Goal: Information Seeking & Learning: Find specific fact

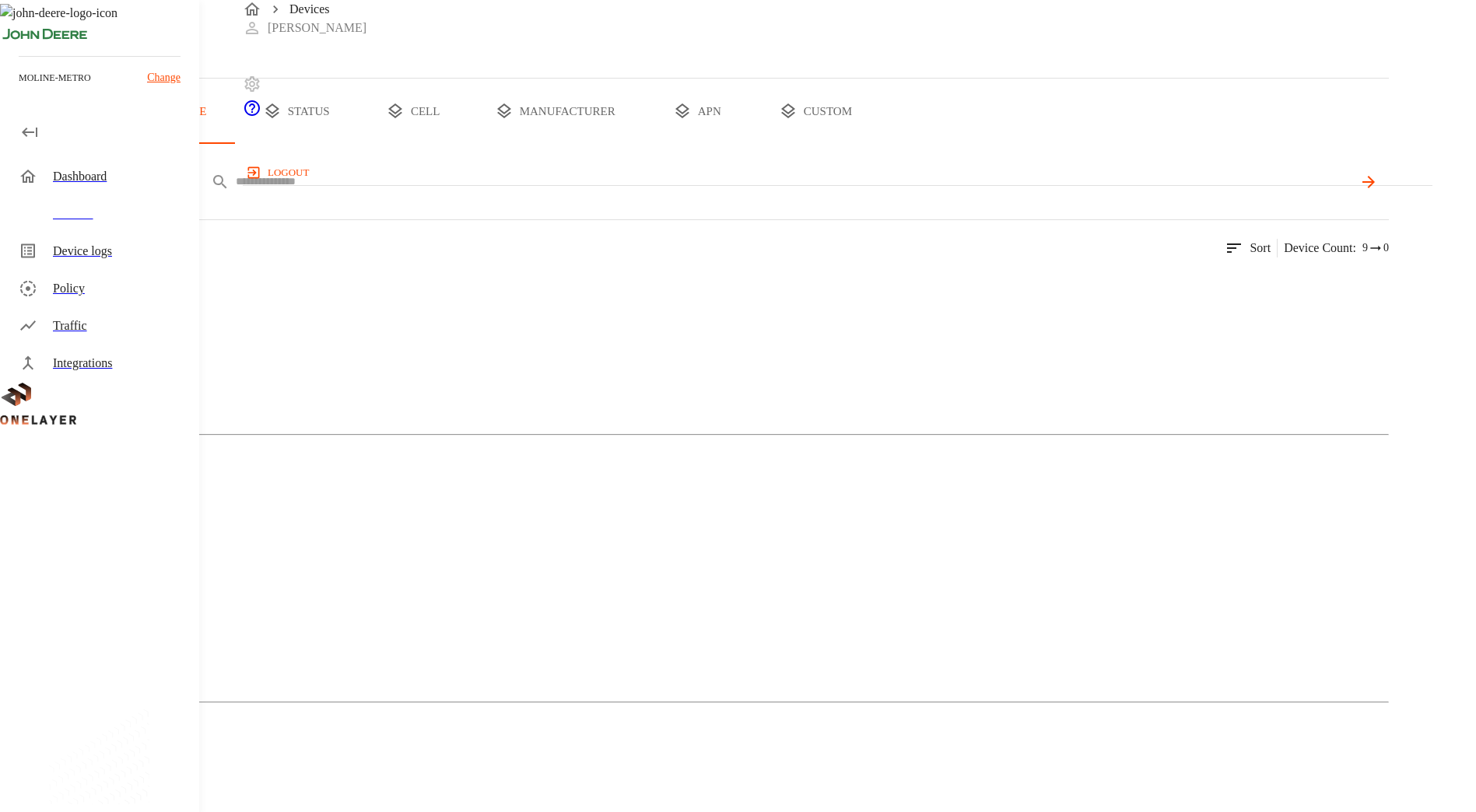
click at [495, 193] on input "text" at bounding box center [793, 182] width 1116 height 22
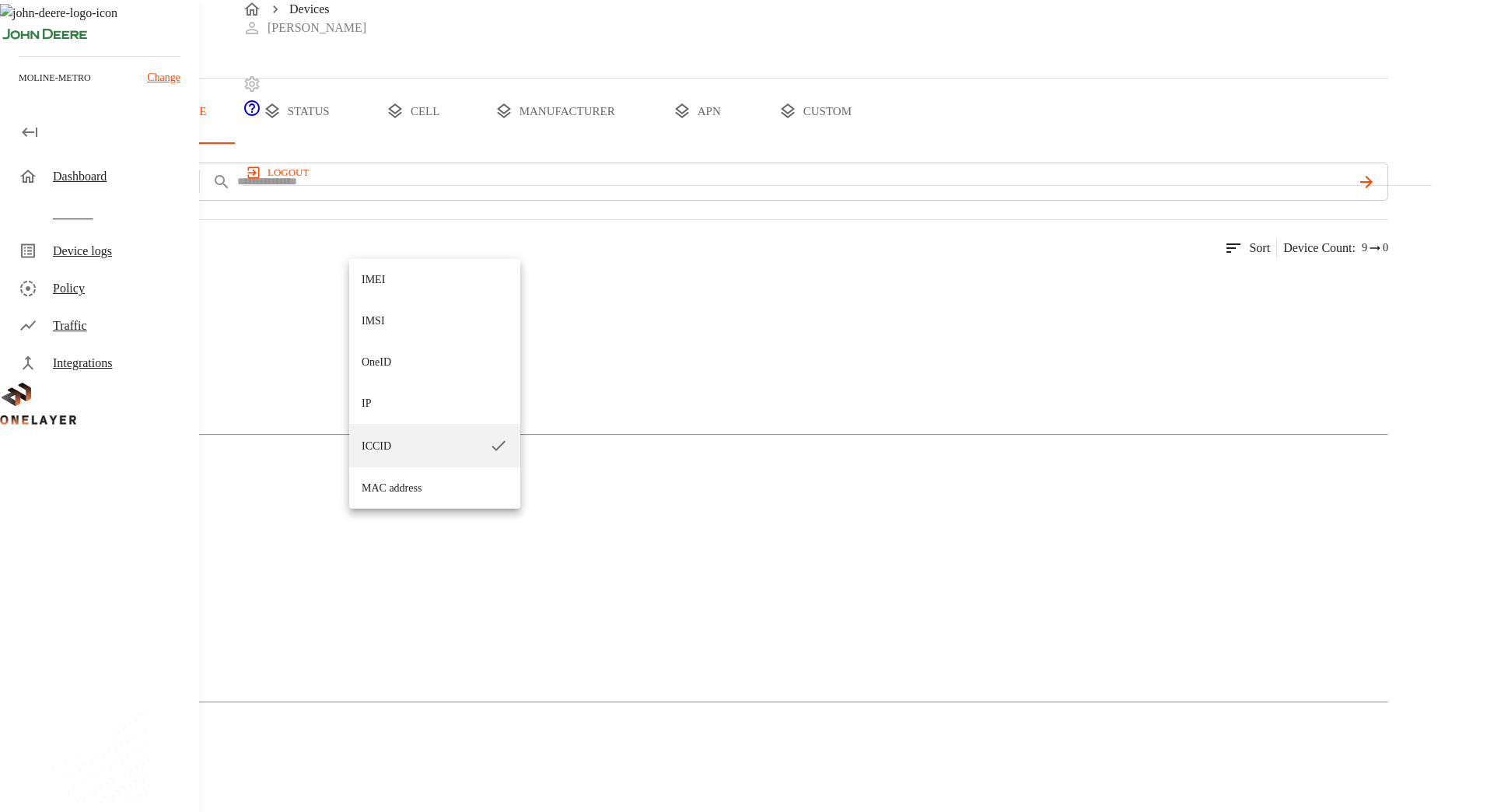
click at [389, 404] on li "IP" at bounding box center [435, 404] width 171 height 41
type input "**"
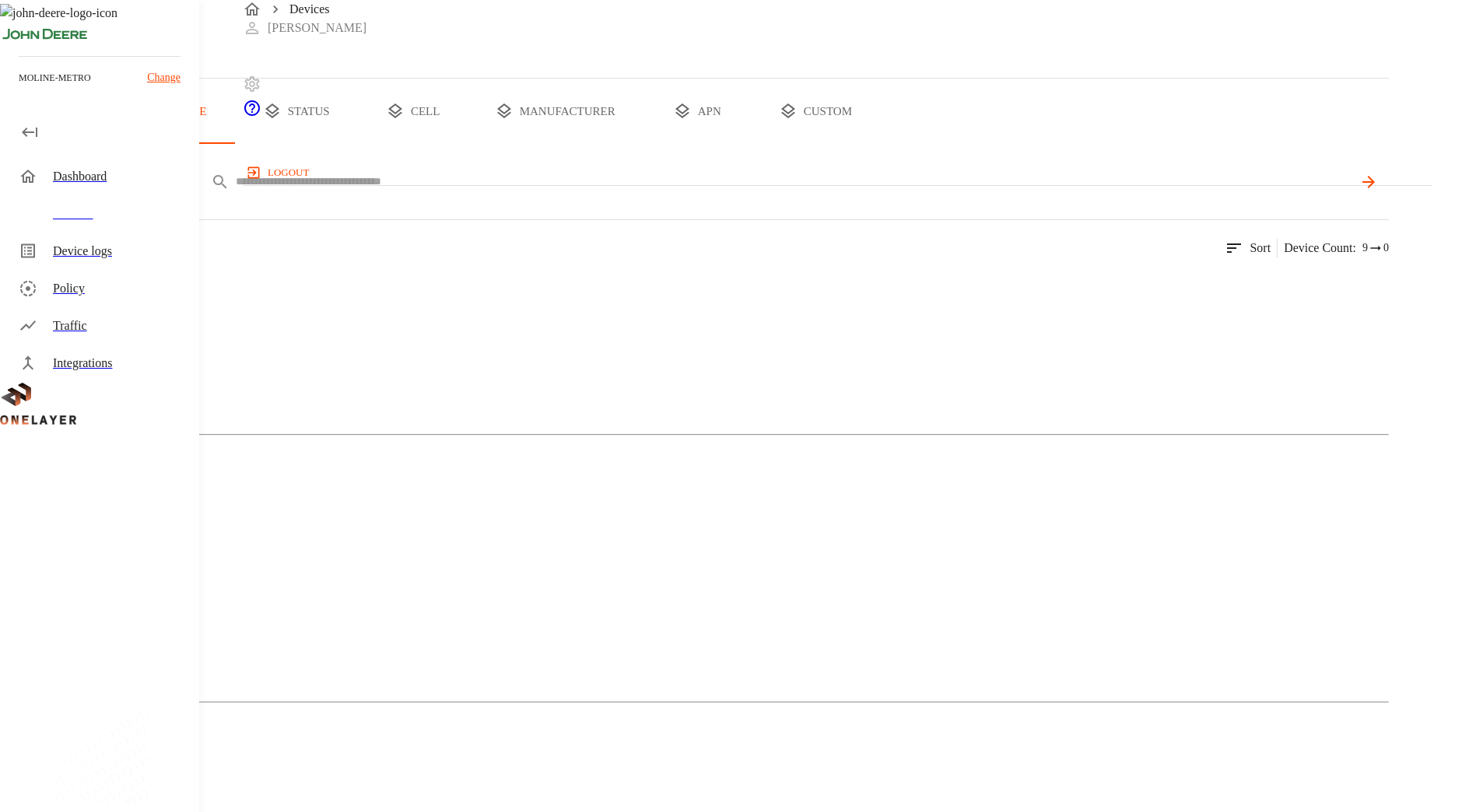
click at [589, 193] on input "text" at bounding box center [793, 182] width 1116 height 22
paste input "**********"
type input "**********"
click at [1377, 191] on icon at bounding box center [1367, 182] width 19 height 19
click at [121, 295] on img at bounding box center [75, 285] width 90 height 19
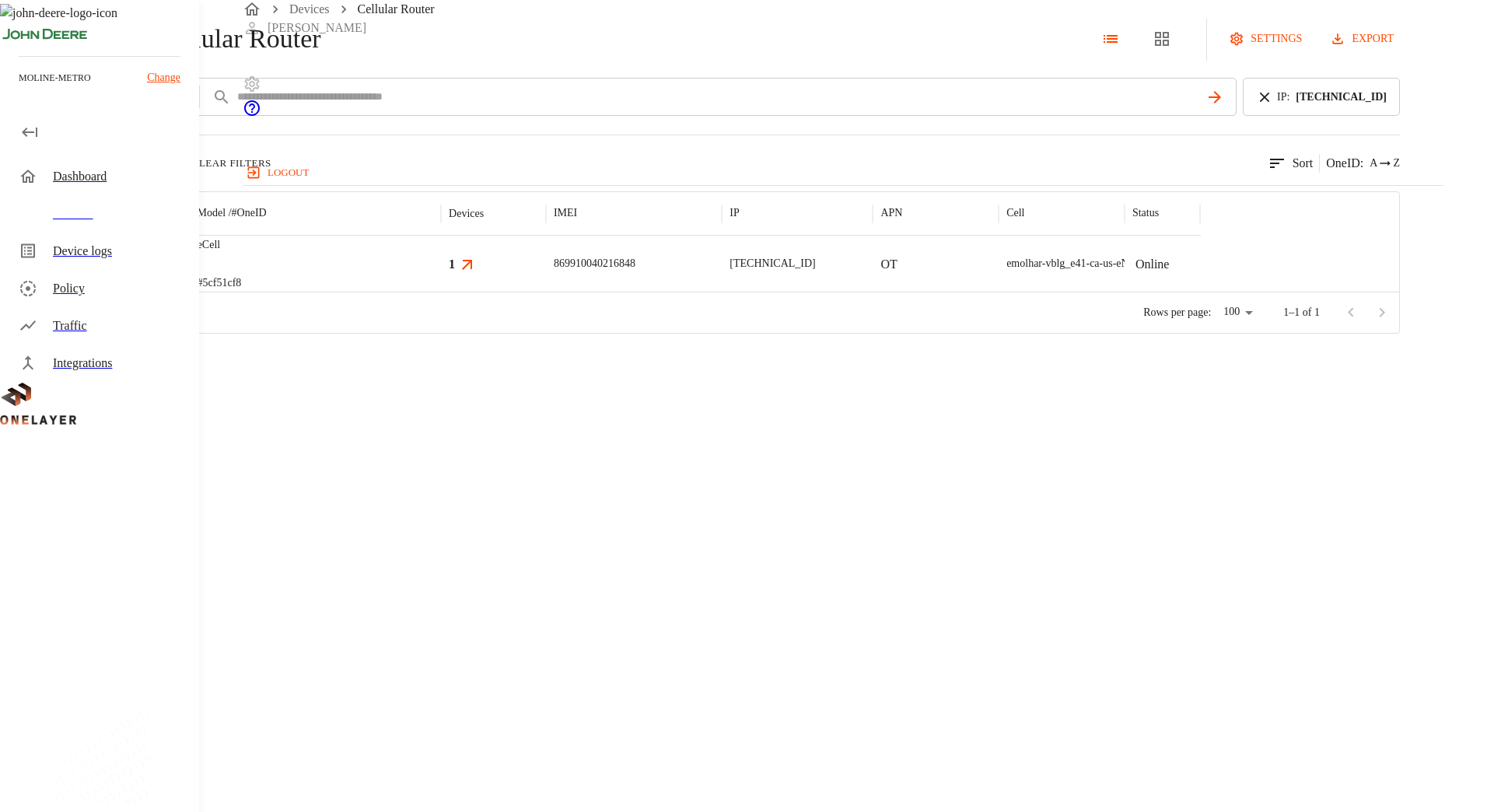
click at [133, 271] on img "MultiTech" at bounding box center [104, 264] width 58 height 16
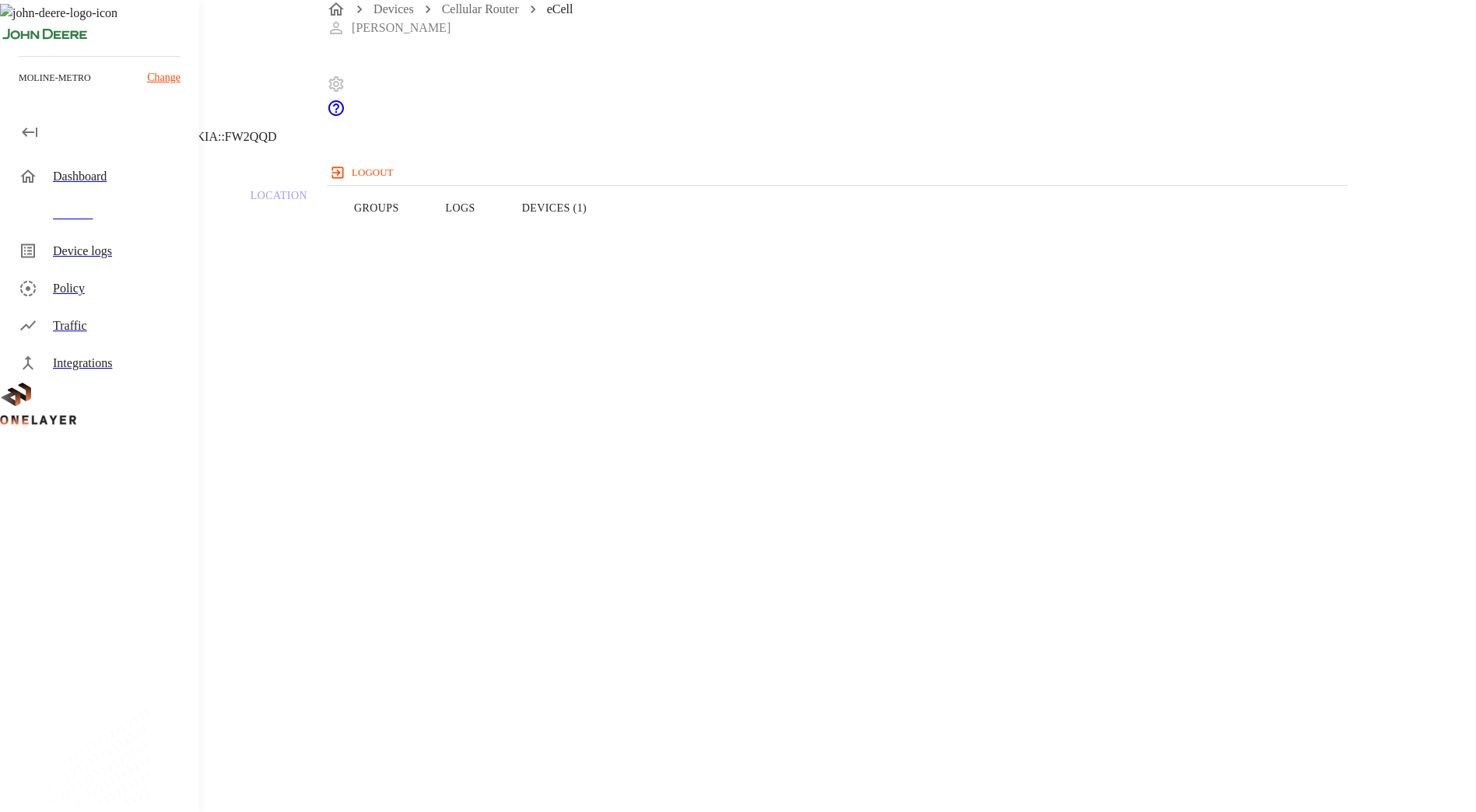
click at [610, 231] on button "Devices (1)" at bounding box center [554, 208] width 111 height 99
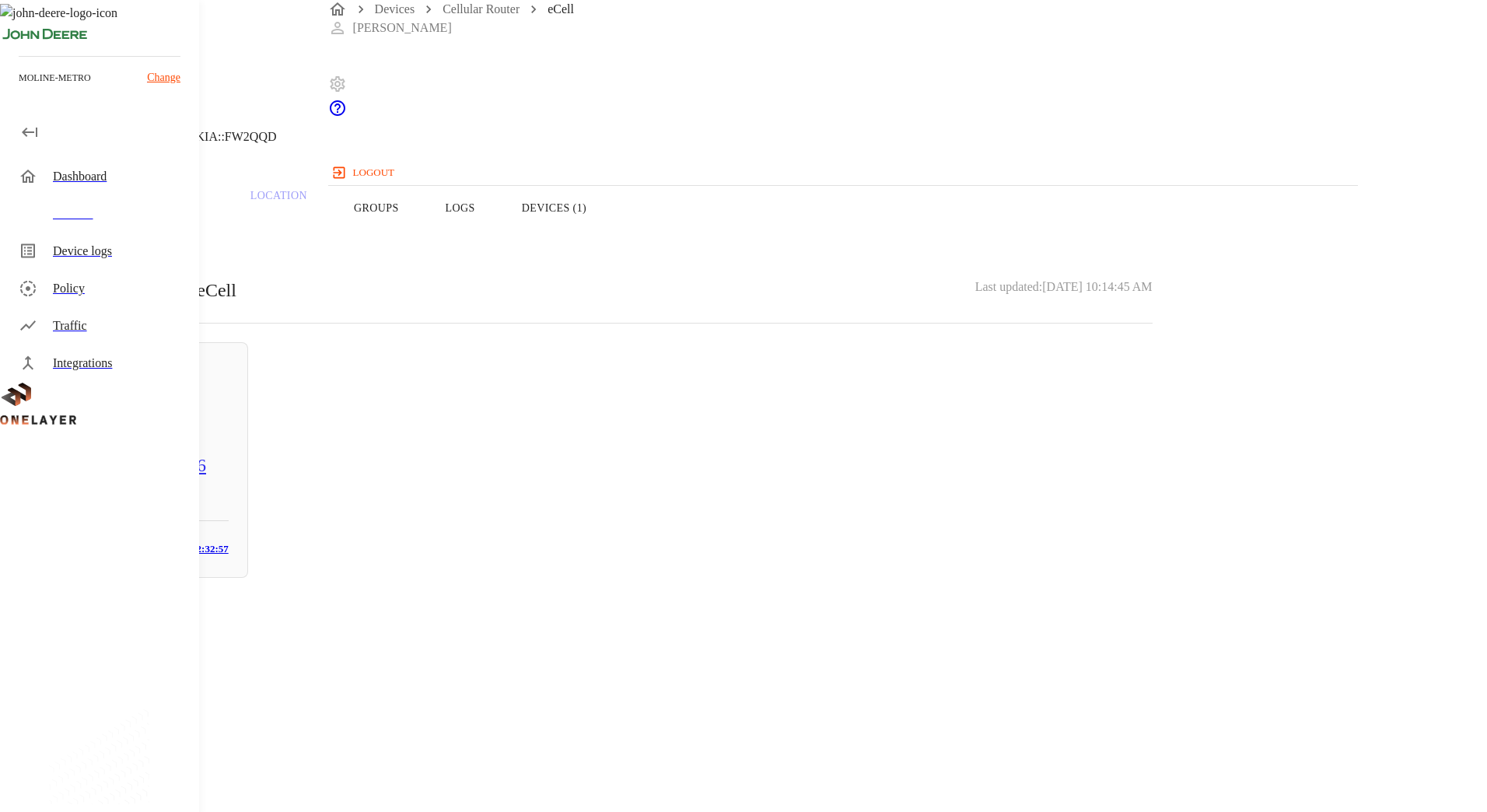
click at [106, 236] on button "Overview" at bounding box center [53, 208] width 106 height 99
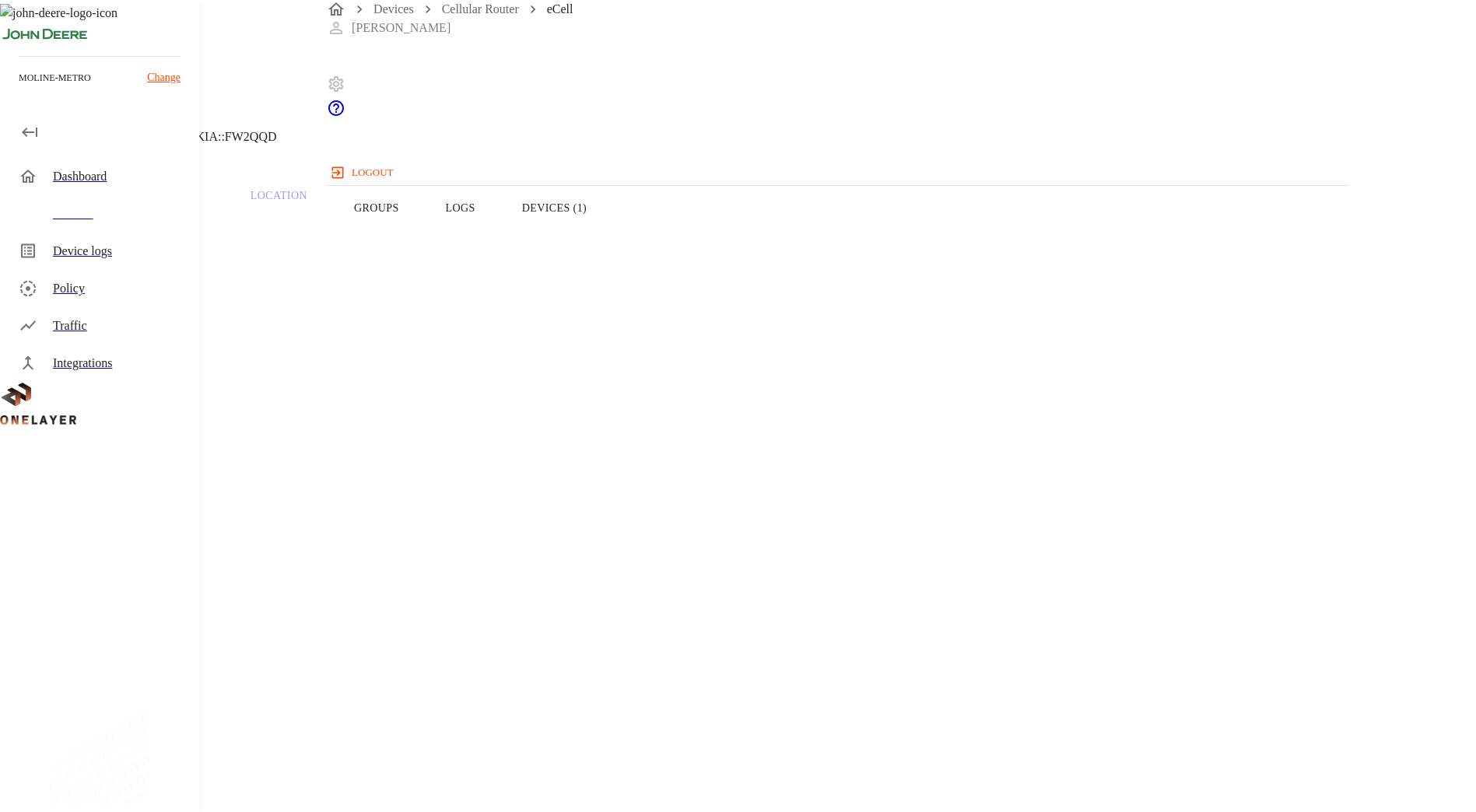
click at [610, 232] on button "Devices (1)" at bounding box center [554, 208] width 111 height 99
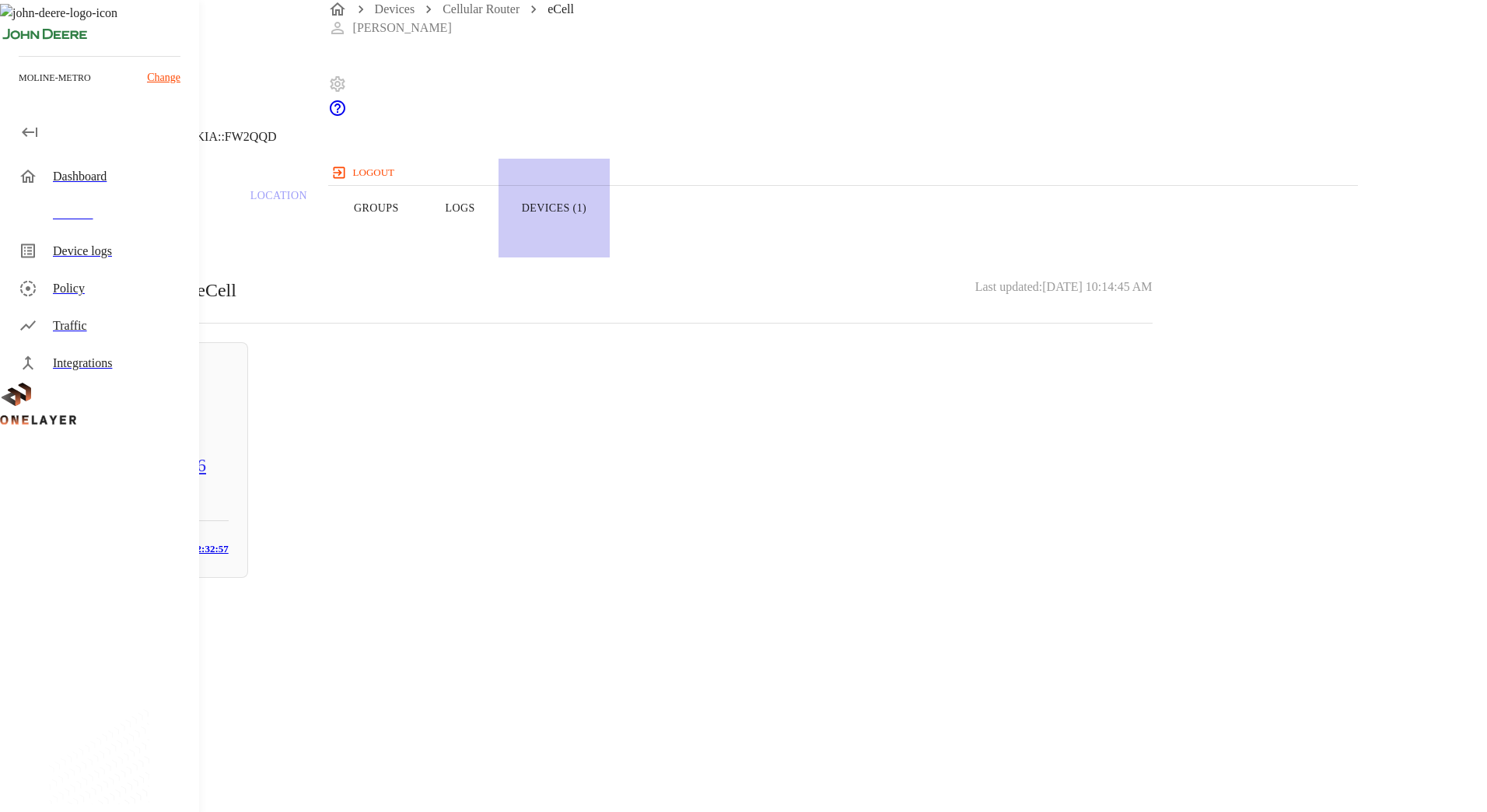
click at [106, 239] on button "Overview" at bounding box center [53, 208] width 106 height 99
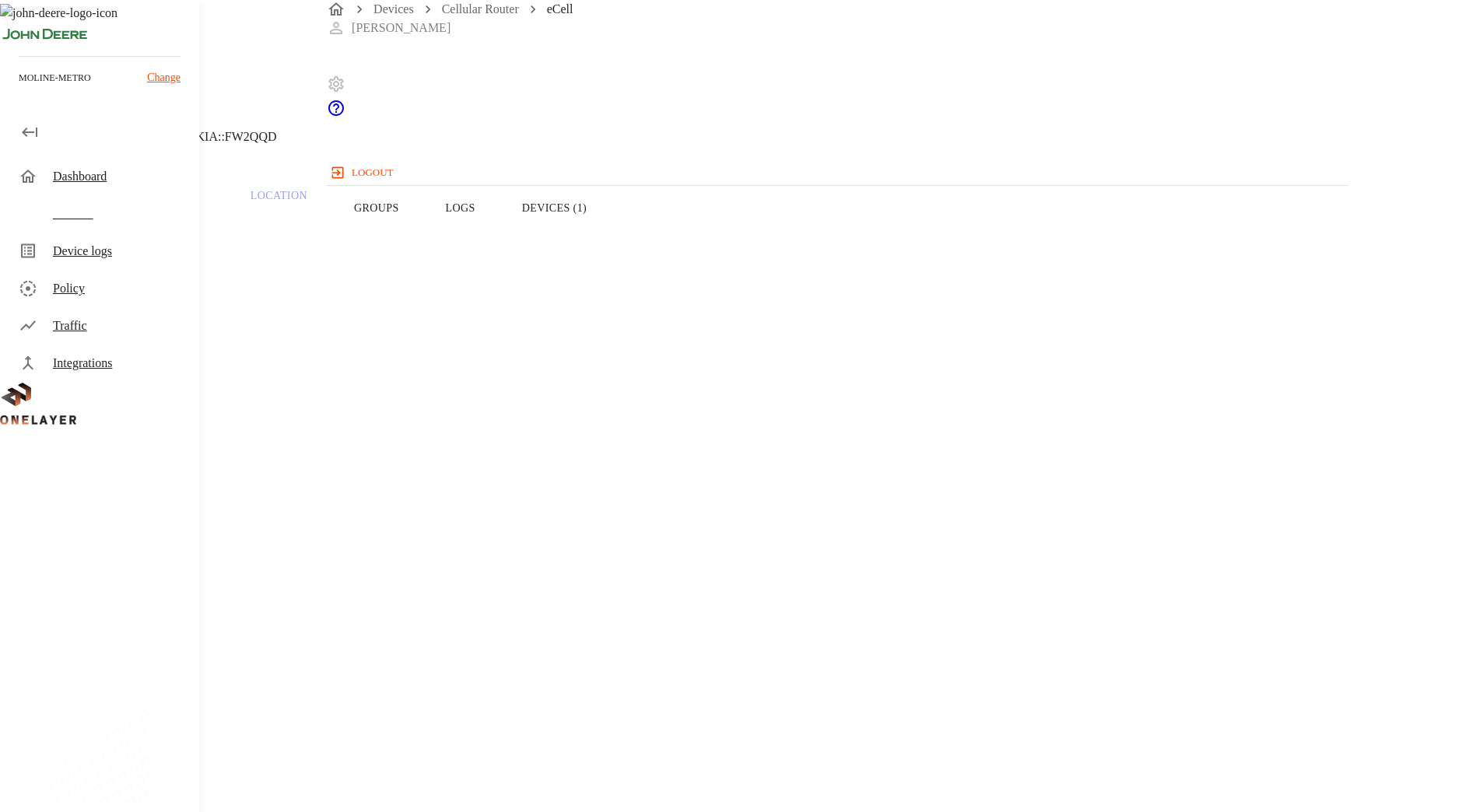
click at [610, 239] on button "Devices (1)" at bounding box center [554, 208] width 111 height 99
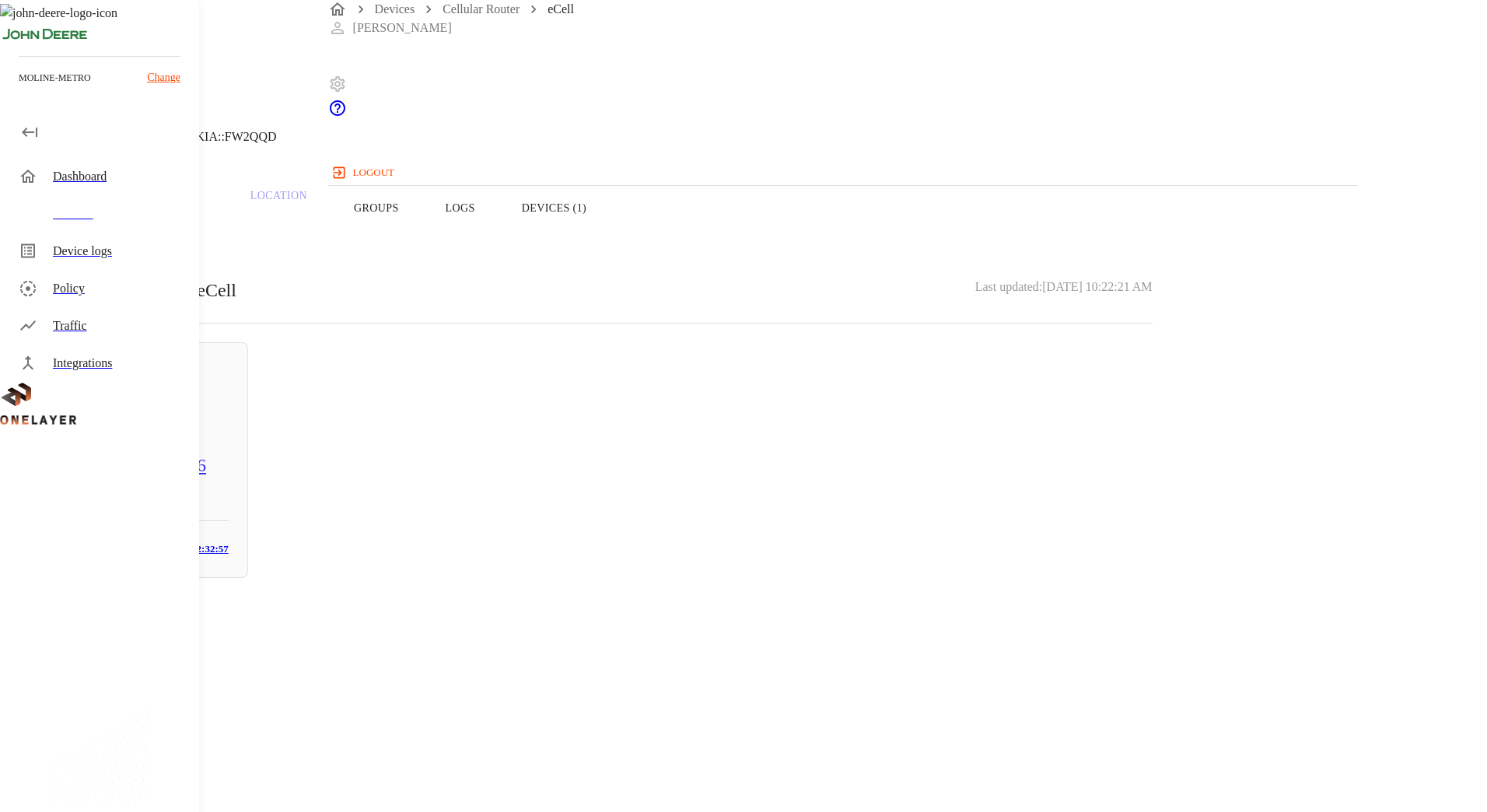
click at [106, 239] on button "Overview" at bounding box center [53, 208] width 106 height 99
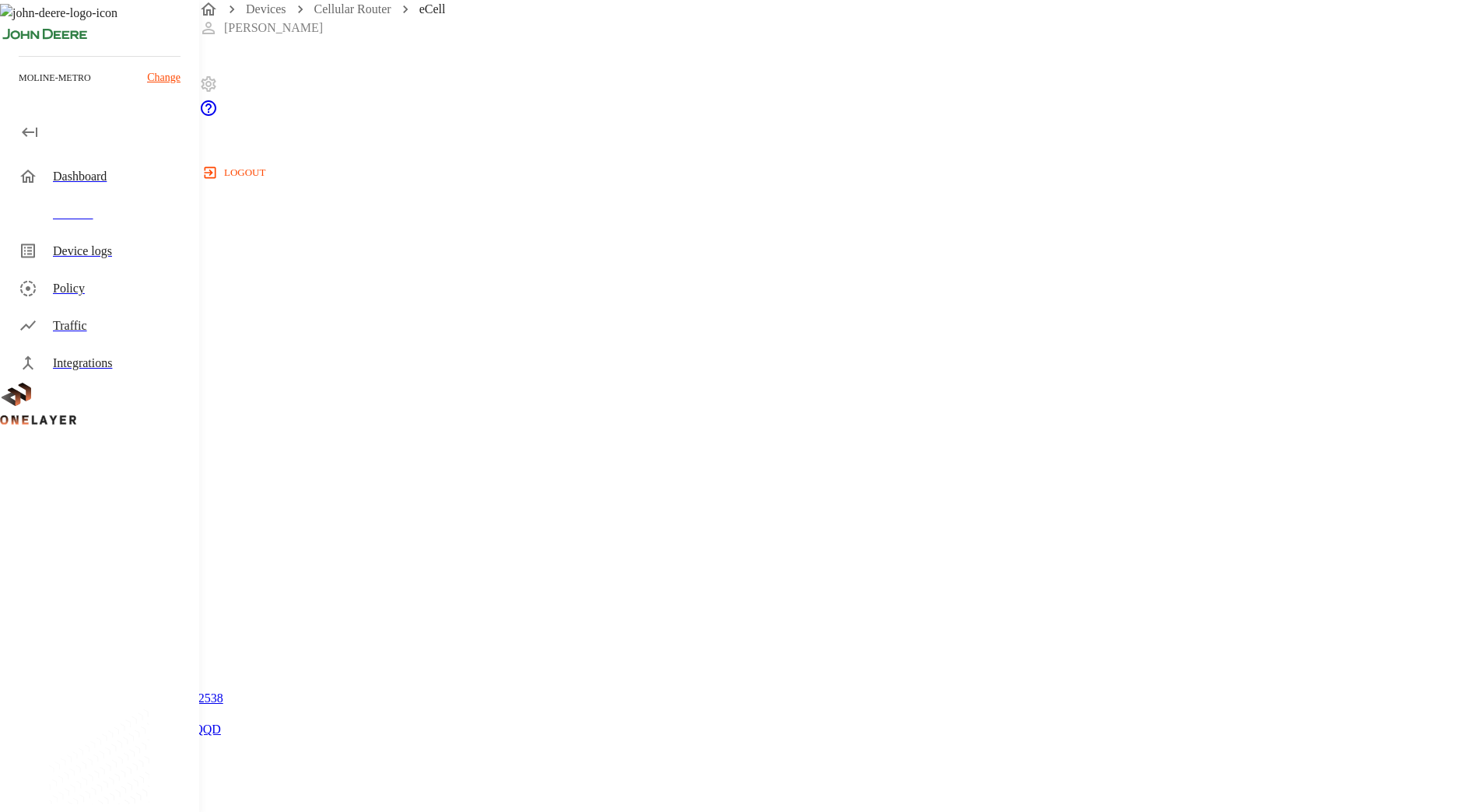
scroll to position [159, 0]
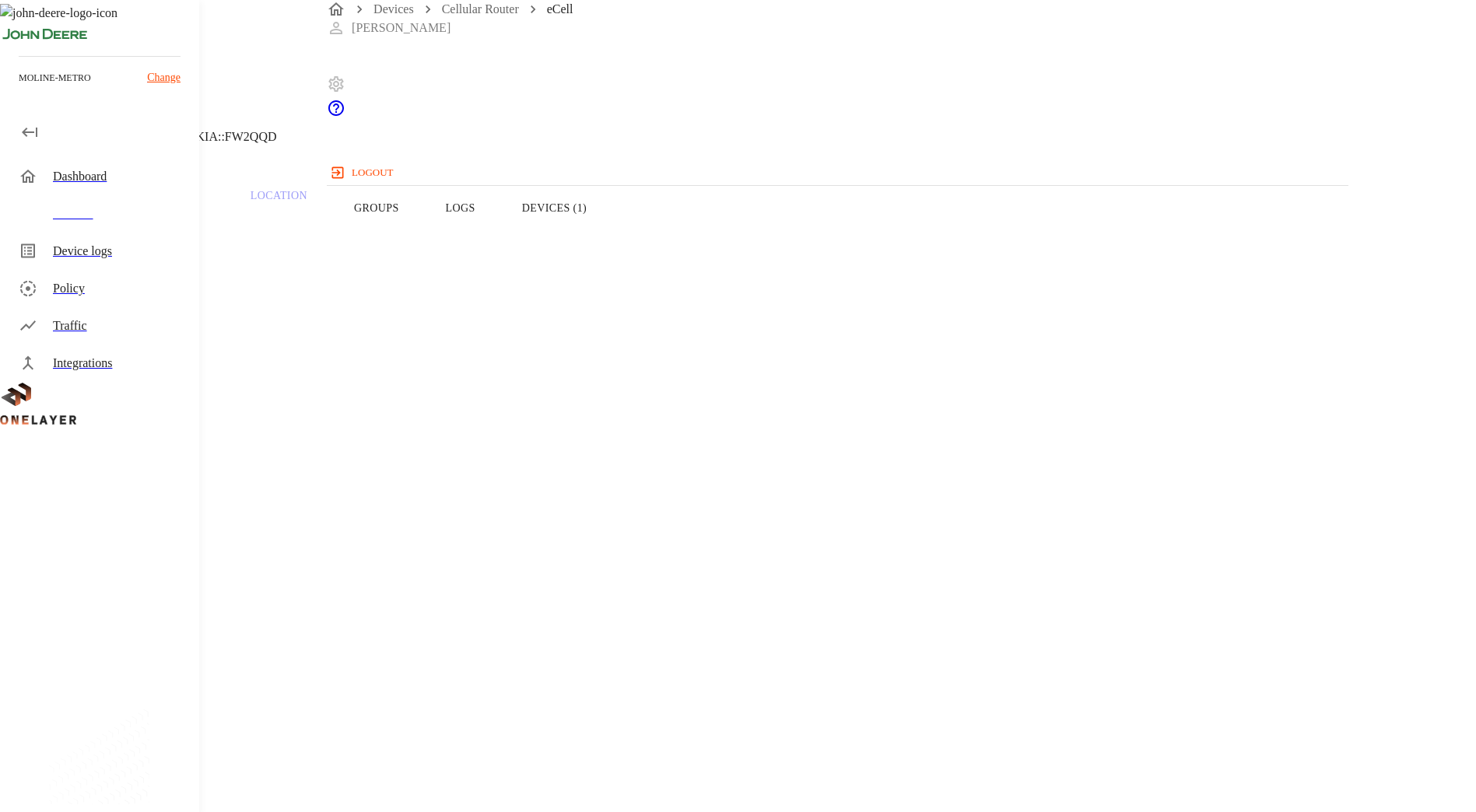
click at [610, 231] on button "Devices (1)" at bounding box center [554, 208] width 111 height 99
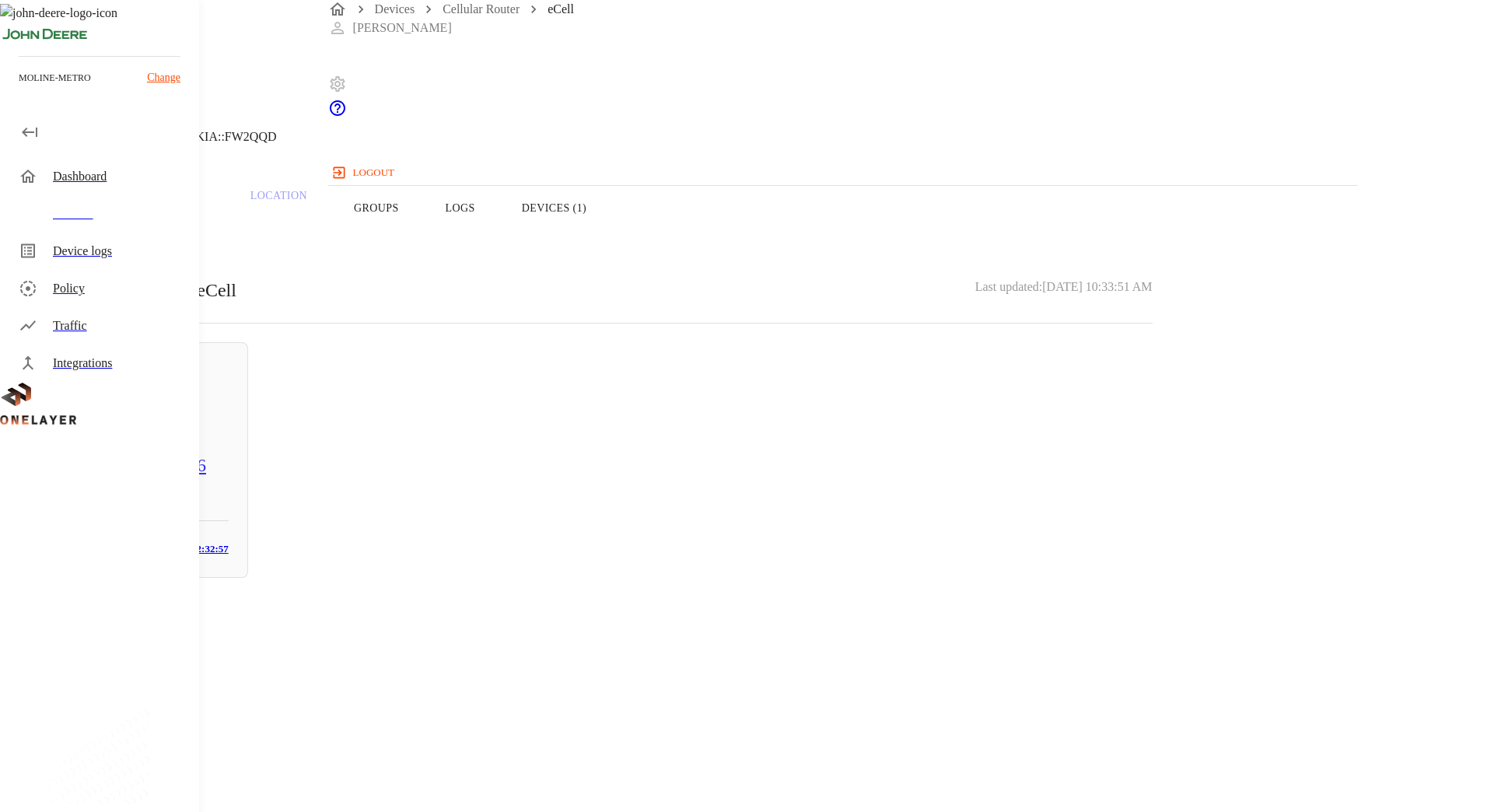
click at [106, 245] on button "Overview" at bounding box center [53, 208] width 106 height 99
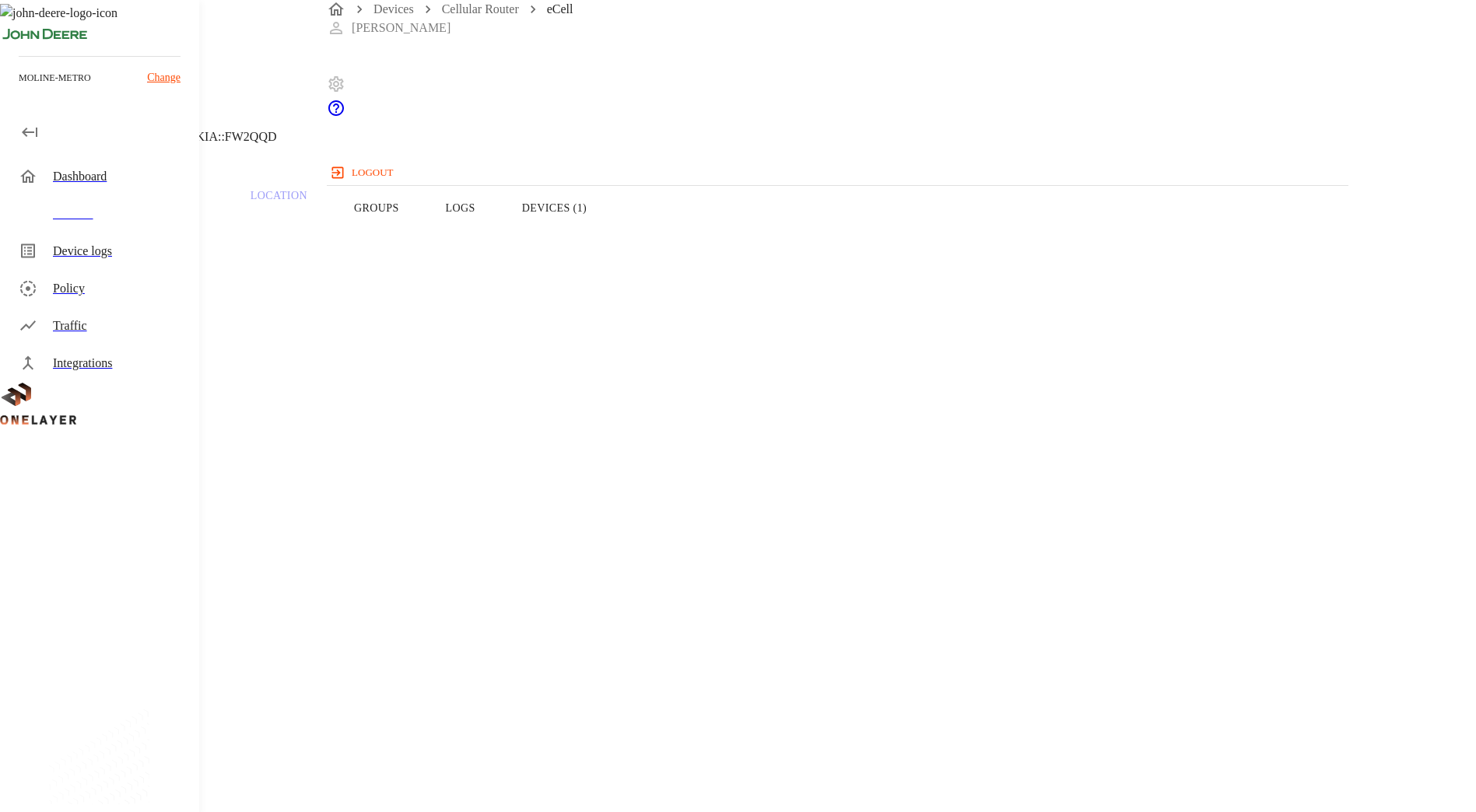
click at [499, 239] on button "Logs" at bounding box center [461, 208] width 76 height 99
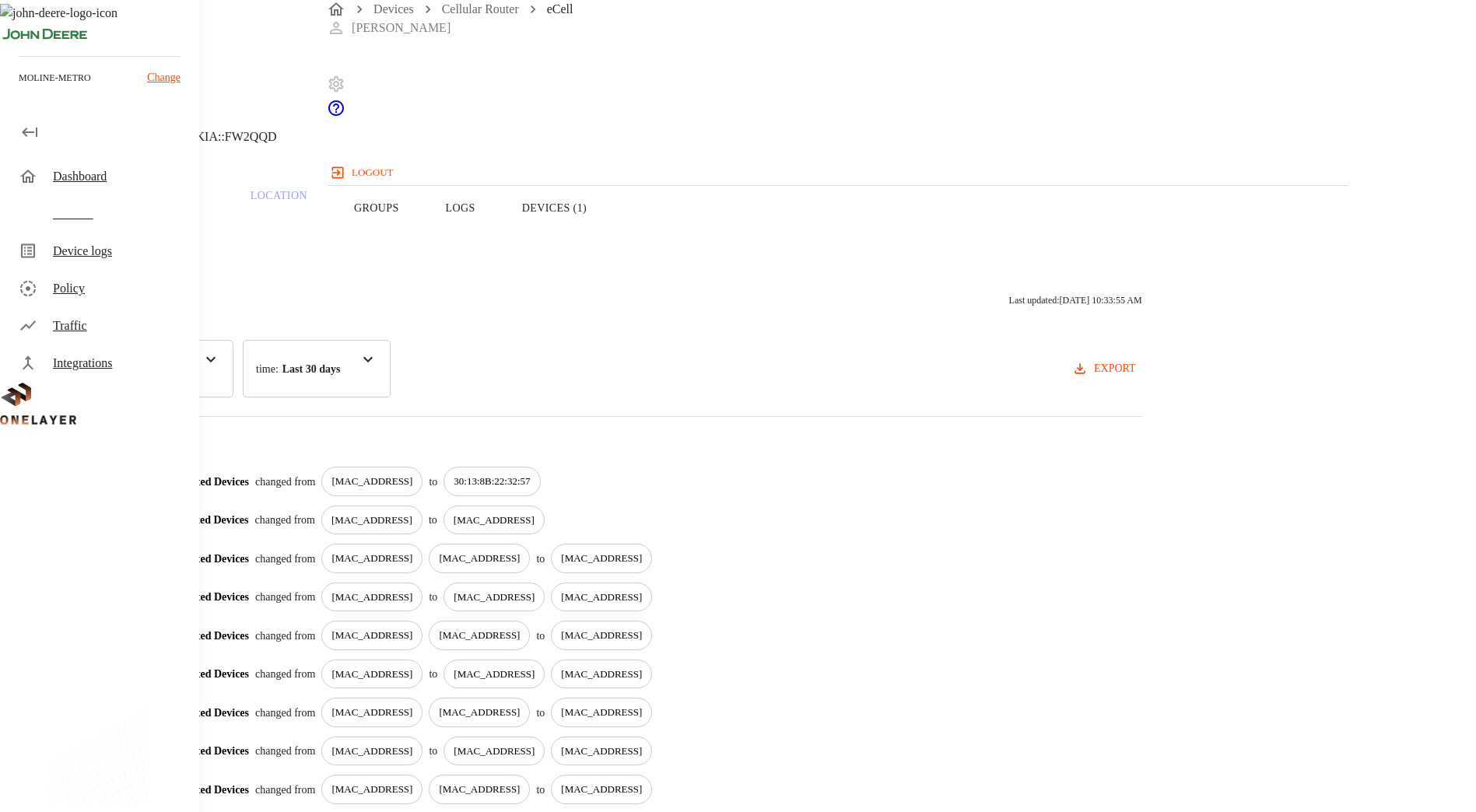
click at [204, 238] on section "Traffic" at bounding box center [167, 209] width 74 height 60
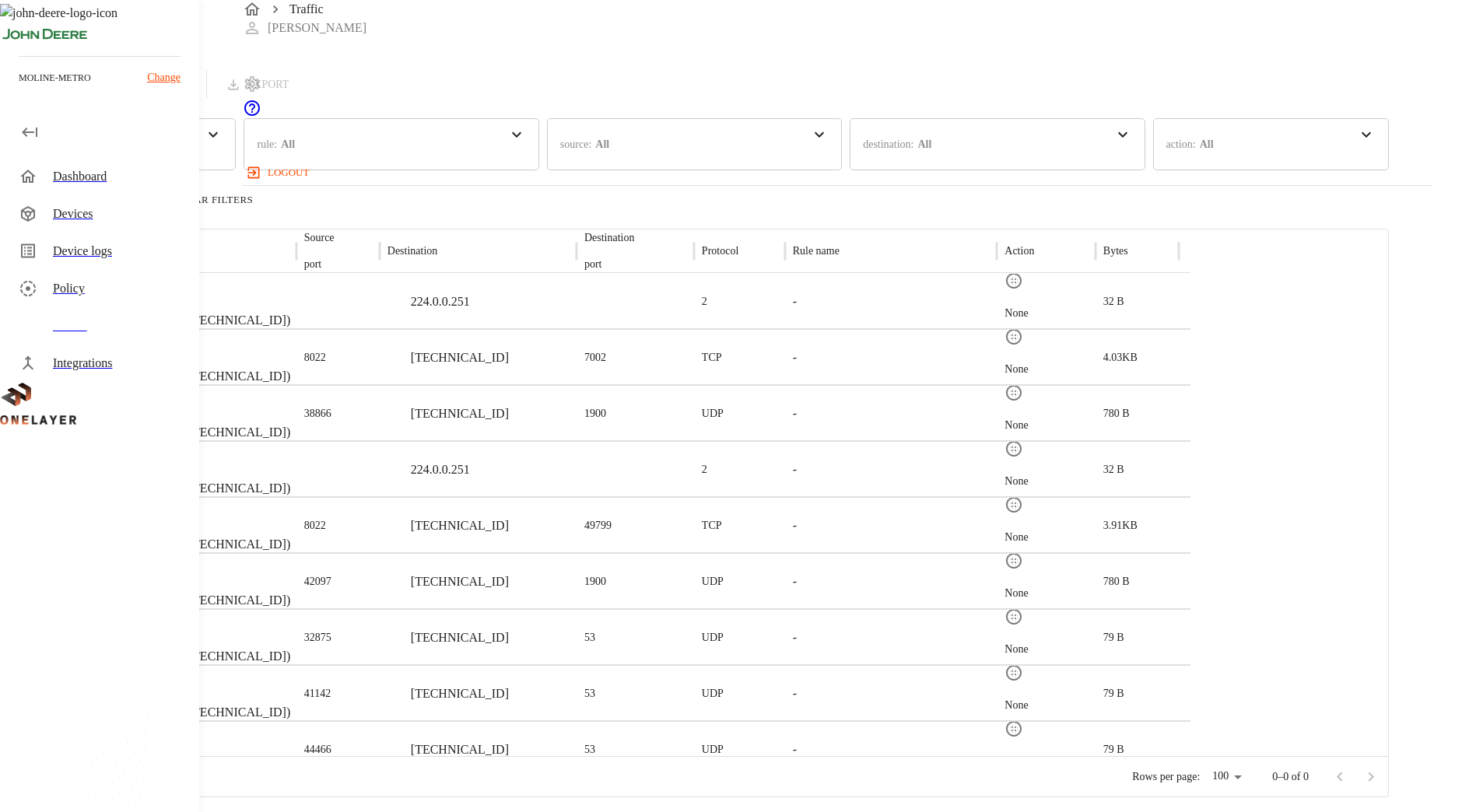
click at [77, 181] on div "Dashboard" at bounding box center [120, 177] width 134 height 19
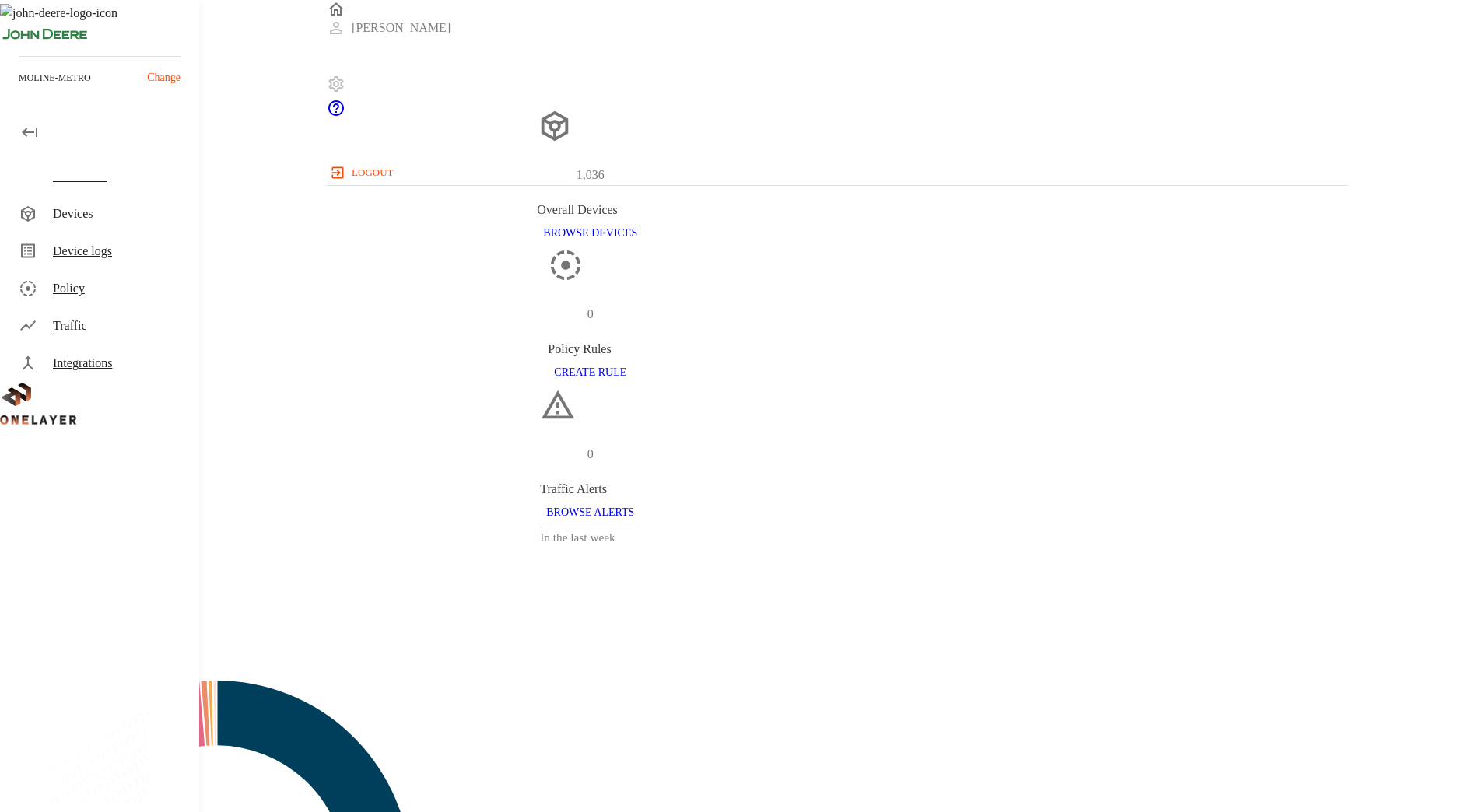
click at [93, 214] on div "Devices" at bounding box center [120, 214] width 134 height 19
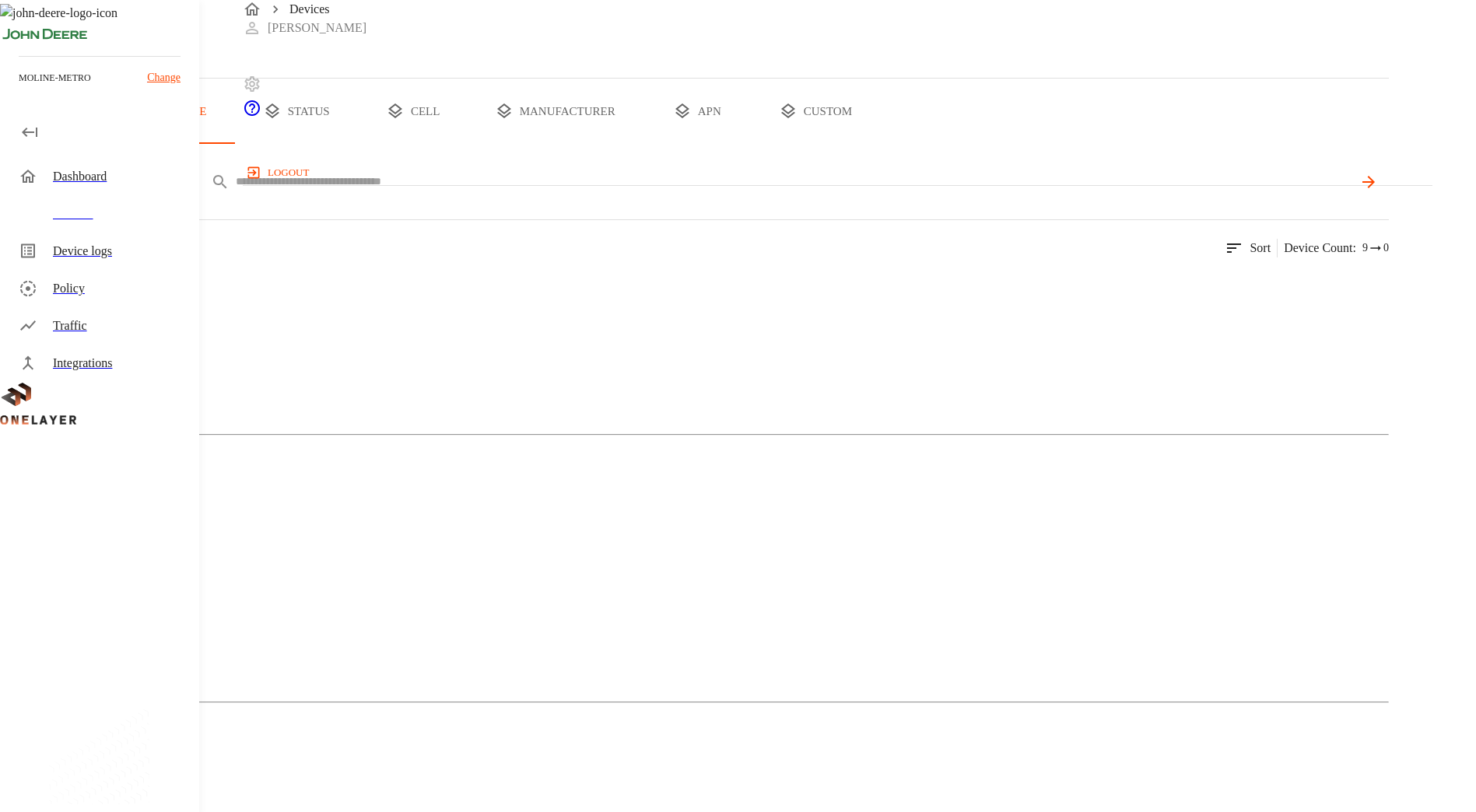
click at [497, 193] on input "text" at bounding box center [793, 182] width 1116 height 22
click at [725, 193] on input "text" at bounding box center [793, 182] width 1116 height 22
paste input "**********"
type input "**********"
click at [1374, 188] on icon at bounding box center [1367, 182] width 13 height 13
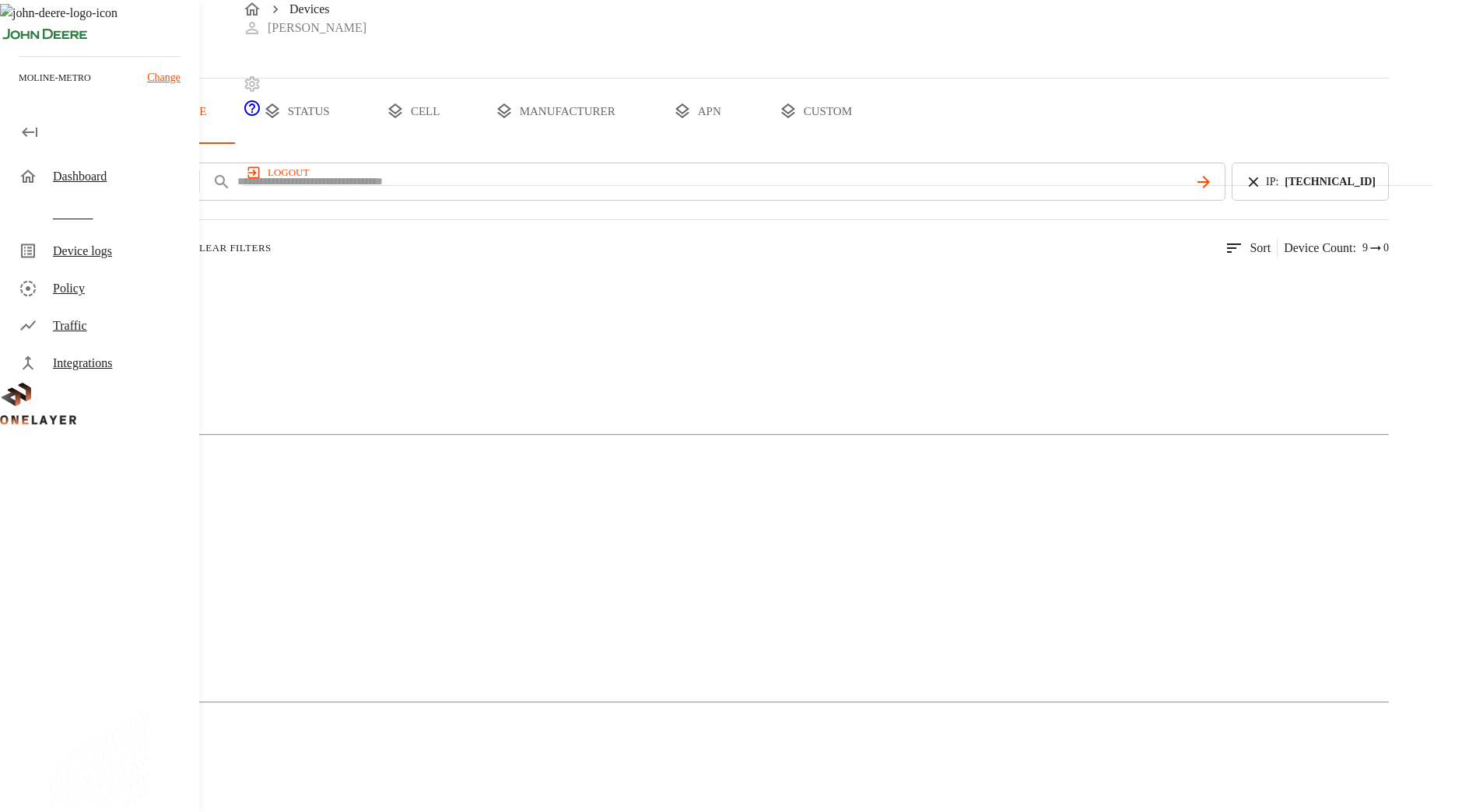
click at [121, 295] on img at bounding box center [75, 285] width 90 height 19
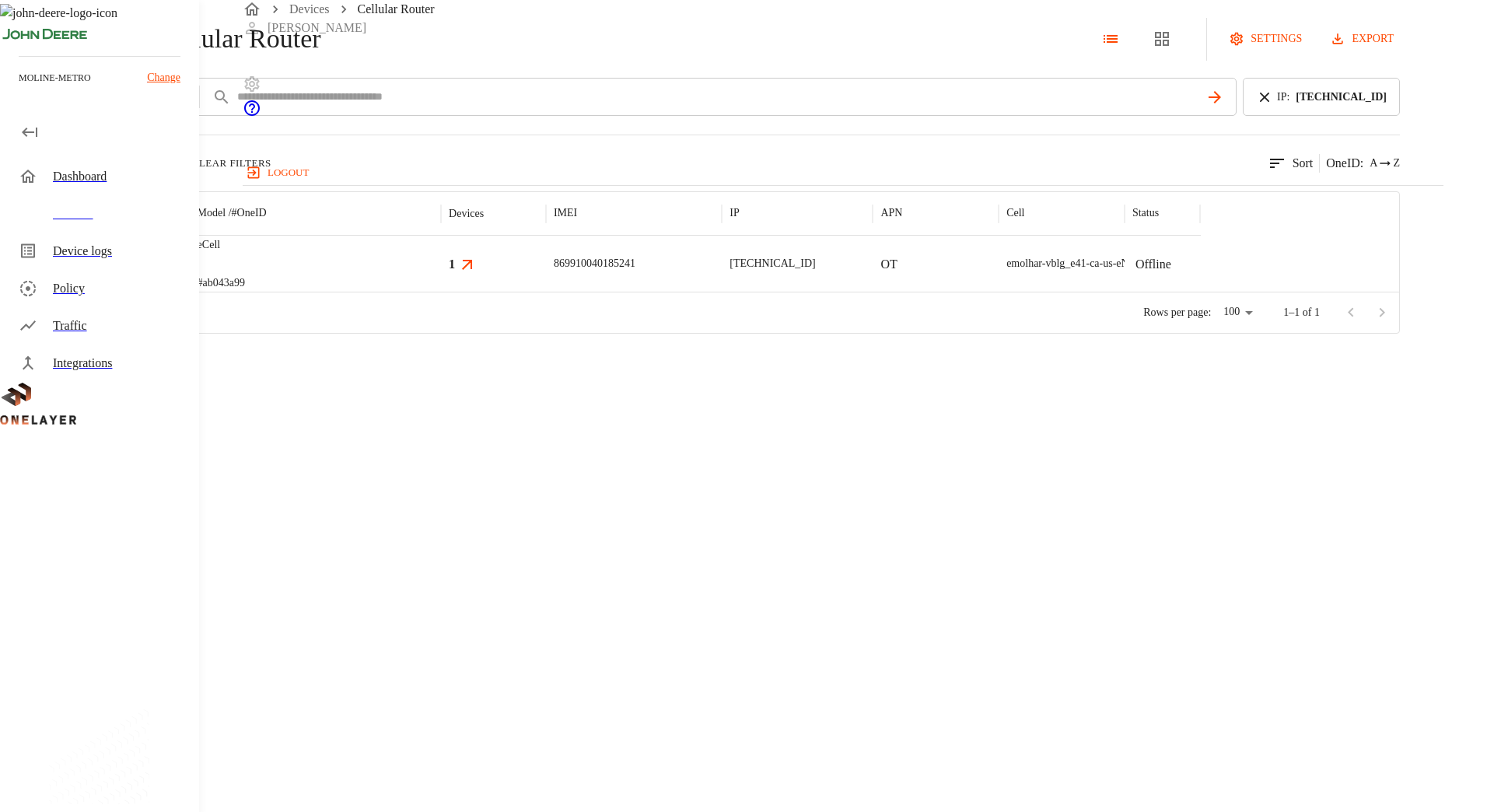
click at [133, 271] on img "MultiTech" at bounding box center [104, 264] width 58 height 16
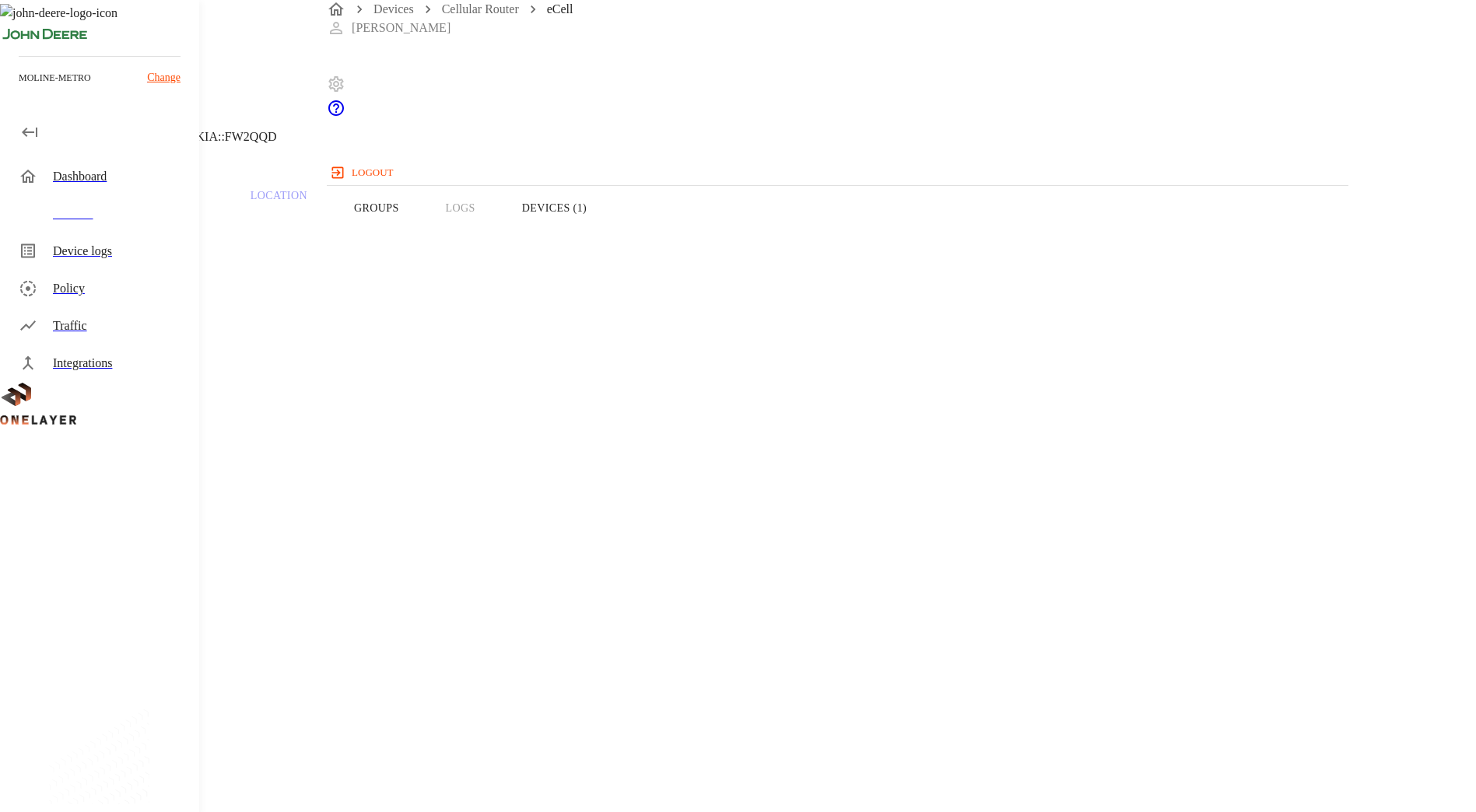
click at [610, 232] on button "Devices (1)" at bounding box center [554, 208] width 111 height 99
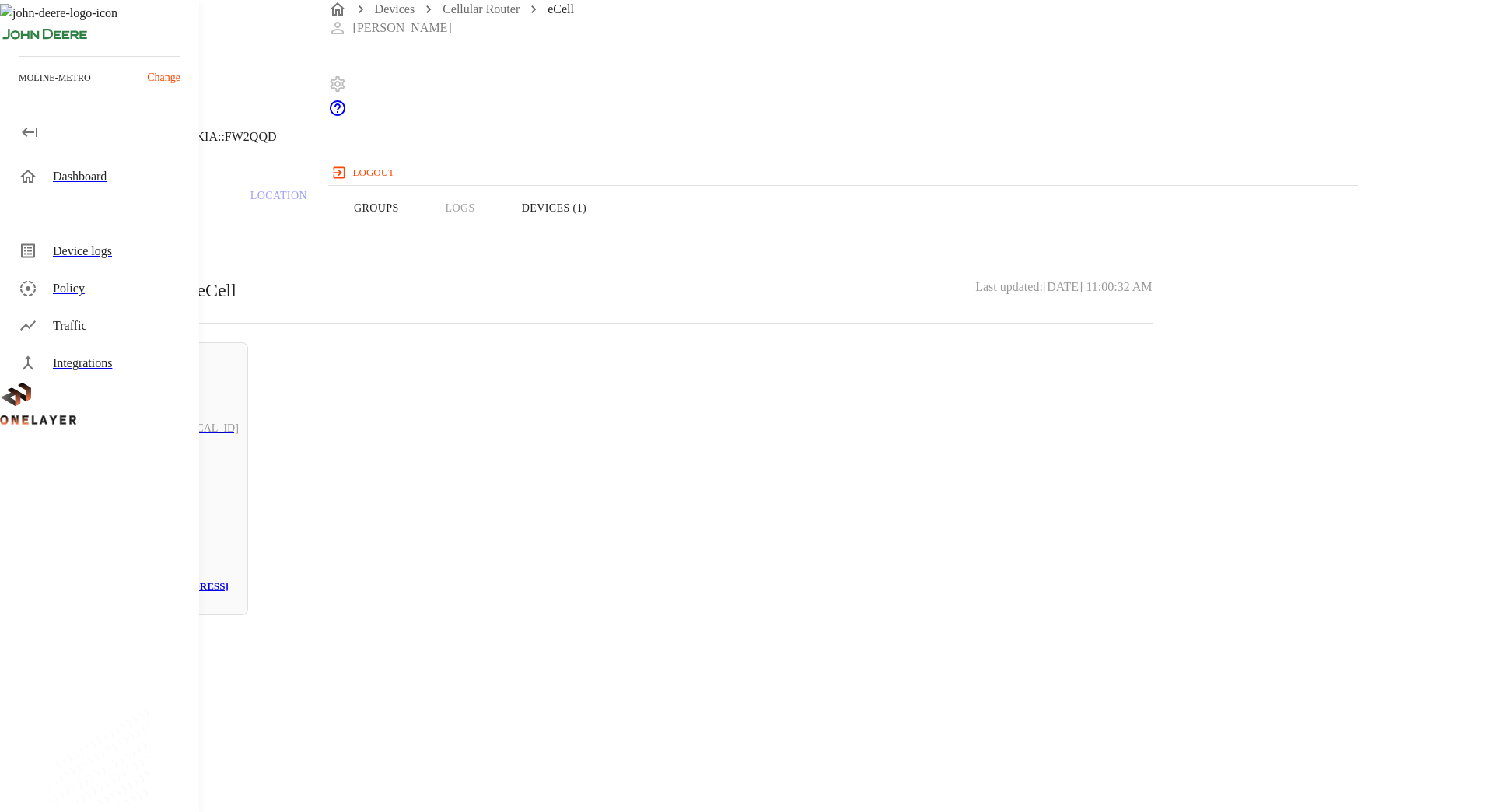
click at [106, 236] on button "Overview" at bounding box center [53, 208] width 106 height 99
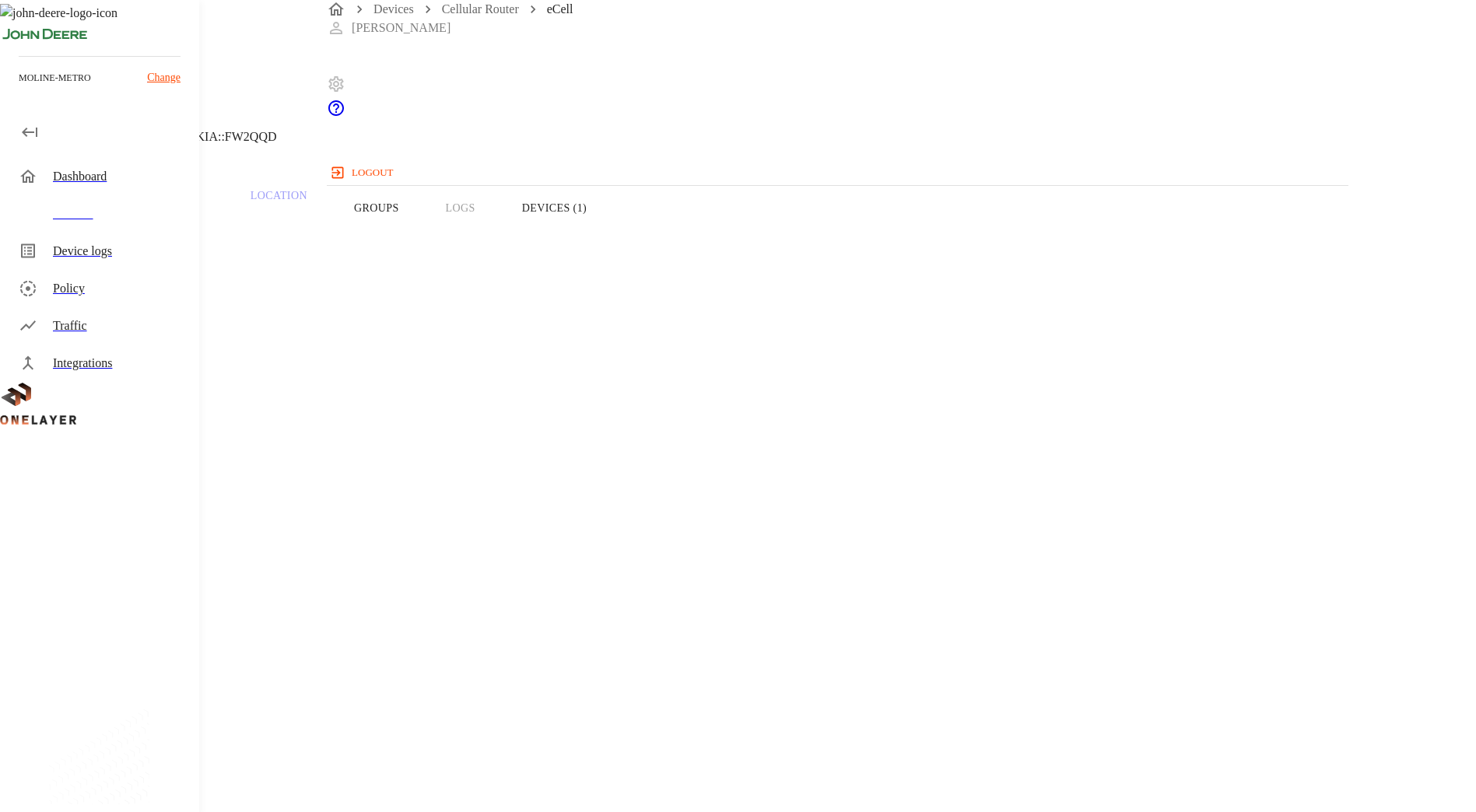
drag, startPoint x: 943, startPoint y: 373, endPoint x: 823, endPoint y: 377, distance: 120.1
drag, startPoint x: 823, startPoint y: 377, endPoint x: 824, endPoint y: 401, distance: 24.0
copy span "8900099100002587627"
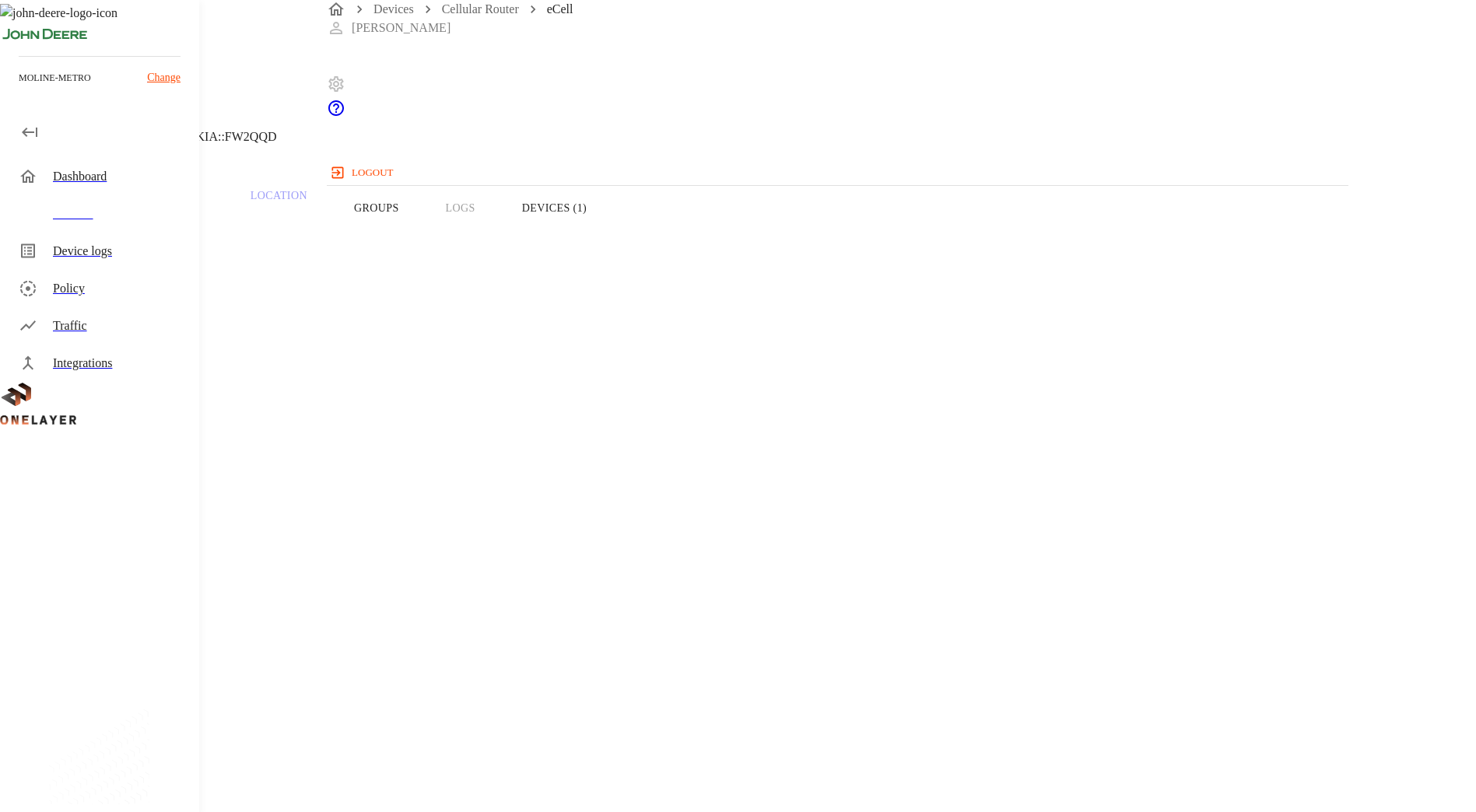
drag, startPoint x: 845, startPoint y: 228, endPoint x: 865, endPoint y: 232, distance: 20.4
click at [610, 228] on button "Devices (1)" at bounding box center [554, 208] width 111 height 99
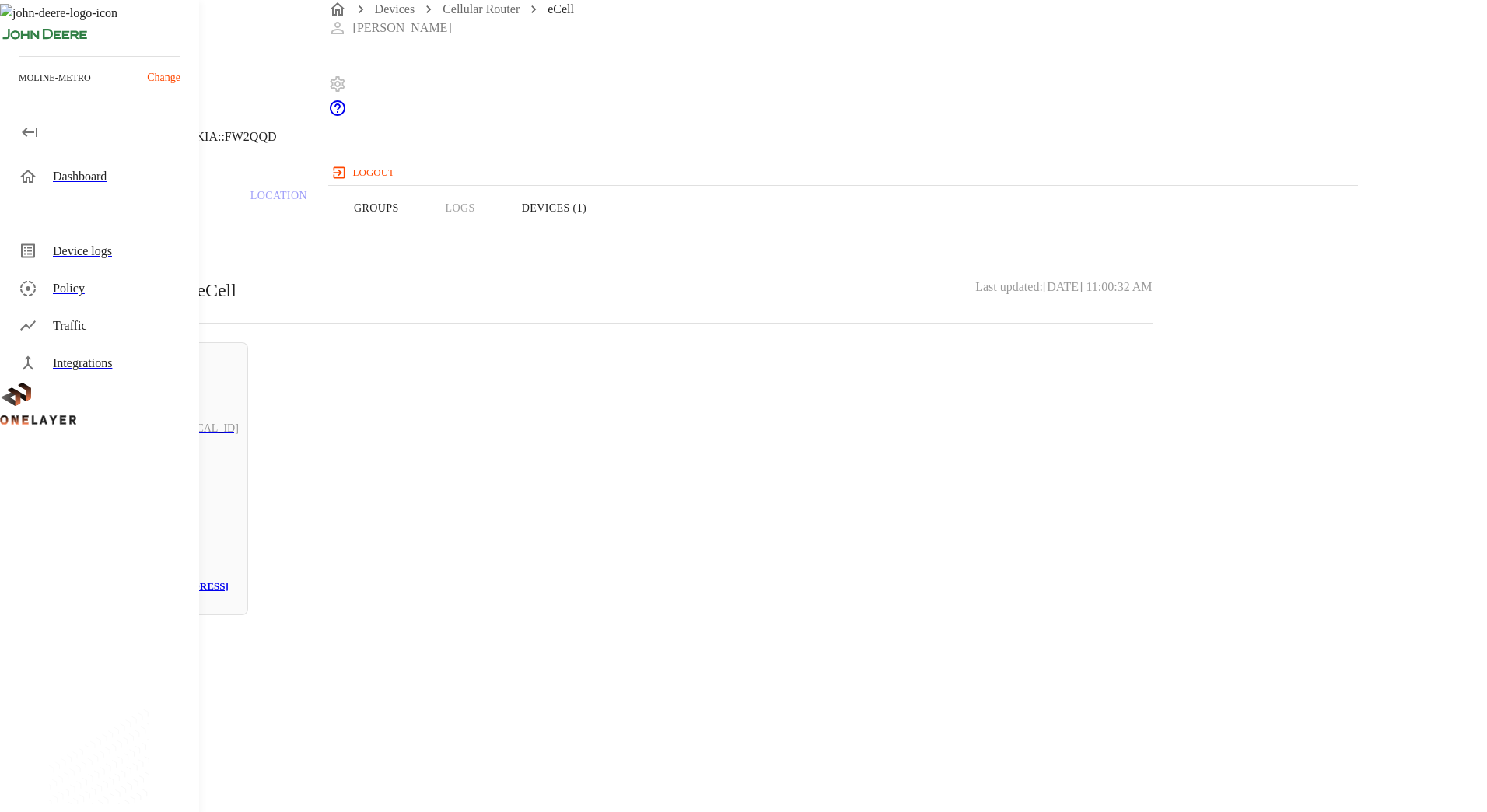
click at [228, 424] on div "10.137.67.6" at bounding box center [143, 428] width 172 height 56
drag, startPoint x: 936, startPoint y: 295, endPoint x: 828, endPoint y: 300, distance: 108.1
click at [828, 631] on section "MAC address: 60:FF:DD:00:00:AB" at bounding box center [595, 656] width 1115 height 50
copy p "60:FF:DD:00:00:AB"
